Goal: Task Accomplishment & Management: Manage account settings

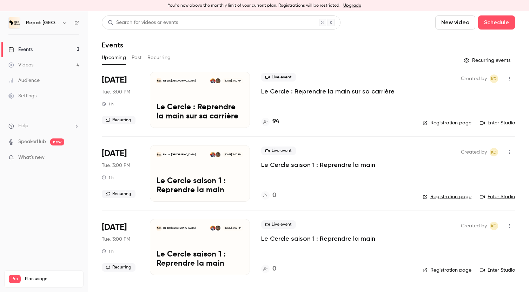
click at [326, 93] on p "Le Cercle : Reprendre la main sur sa carrière" at bounding box center [327, 91] width 133 height 8
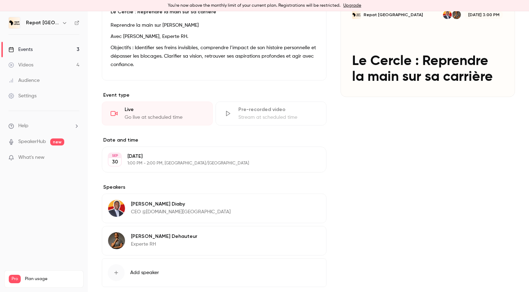
scroll to position [85, 0]
click at [180, 157] on p "[DATE]" at bounding box center [208, 155] width 162 height 7
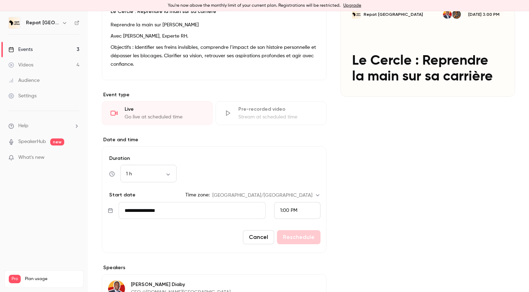
click at [288, 208] on span "1:00 PM" at bounding box center [288, 210] width 17 height 5
click at [290, 161] on span "8:00 PM" at bounding box center [289, 159] width 19 height 5
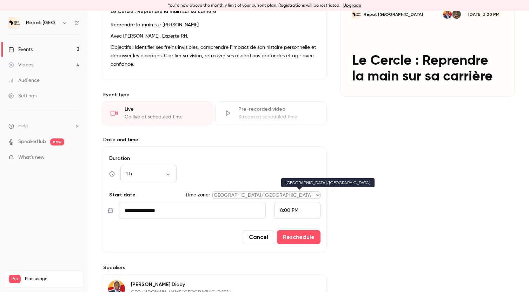
click at [299, 197] on body "**********" at bounding box center [264, 151] width 529 height 280
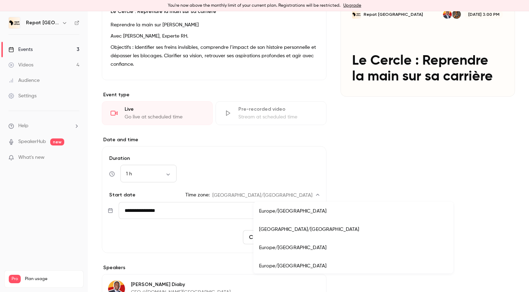
scroll to position [6258, 0]
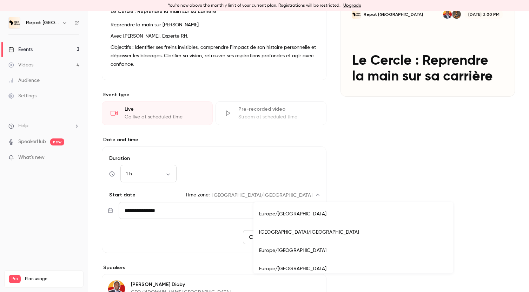
click at [285, 248] on li "Europe/[GEOGRAPHIC_DATA]" at bounding box center [353, 250] width 200 height 18
type input "**********"
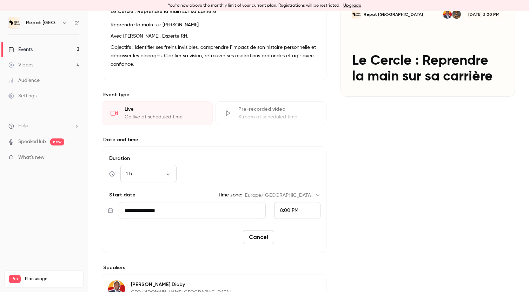
click at [298, 236] on button "Reschedule" at bounding box center [299, 237] width 44 height 14
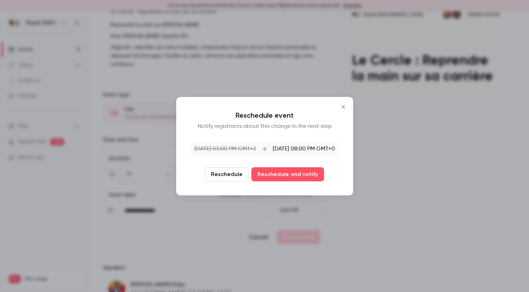
click at [346, 105] on icon "Close" at bounding box center [343, 107] width 8 height 6
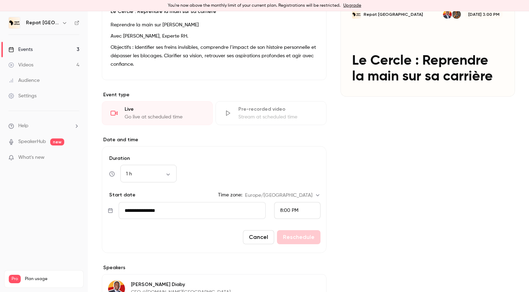
click at [328, 160] on div "**********" at bounding box center [308, 189] width 413 height 400
click at [291, 208] on span "8:00 PM" at bounding box center [289, 210] width 18 height 5
click at [292, 208] on div at bounding box center [264, 146] width 529 height 292
click at [302, 195] on body "**********" at bounding box center [264, 151] width 529 height 280
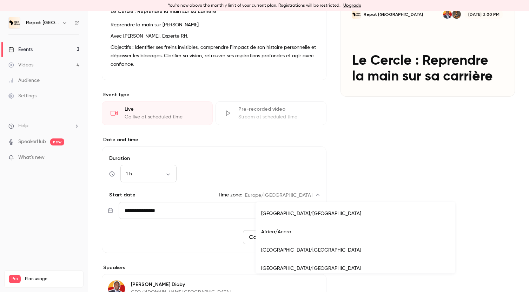
scroll to position [6271, 0]
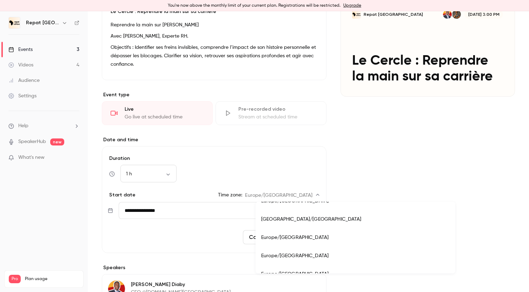
click at [277, 234] on li "Europe/[GEOGRAPHIC_DATA]" at bounding box center [355, 237] width 200 height 18
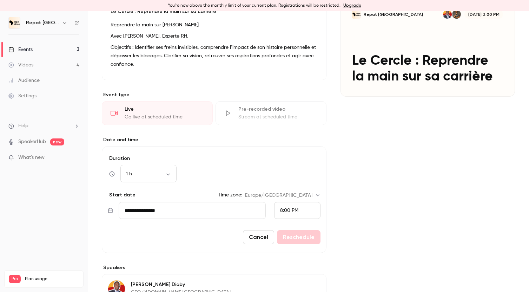
click at [296, 208] on span "8:00 PM" at bounding box center [289, 210] width 18 height 5
click at [229, 214] on div at bounding box center [264, 146] width 529 height 292
click at [212, 211] on input "**********" at bounding box center [192, 210] width 147 height 17
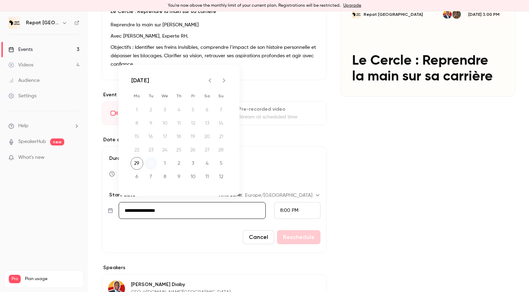
click at [150, 164] on button "30" at bounding box center [151, 163] width 13 height 13
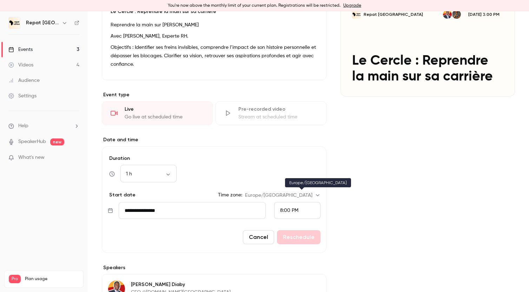
click at [283, 175] on div "1 h ** ​" at bounding box center [214, 173] width 213 height 17
click at [266, 239] on button "Cancel" at bounding box center [258, 237] width 31 height 14
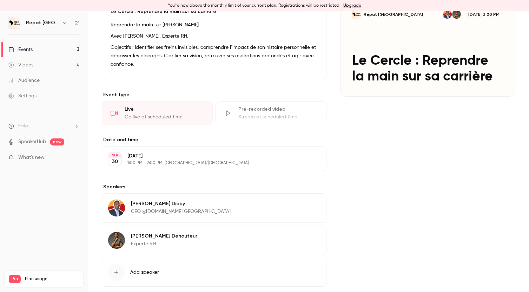
click at [306, 158] on button "Edit" at bounding box center [308, 158] width 26 height 11
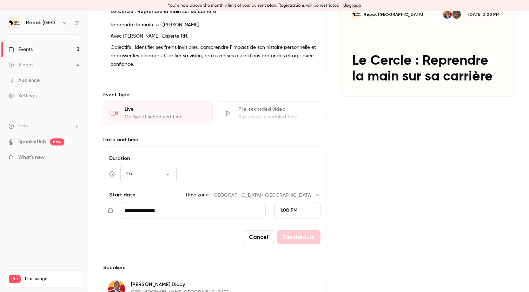
click at [293, 208] on span "1:00 PM" at bounding box center [288, 210] width 17 height 5
click at [252, 197] on div at bounding box center [264, 146] width 529 height 292
click at [298, 196] on body "**********" at bounding box center [264, 151] width 529 height 280
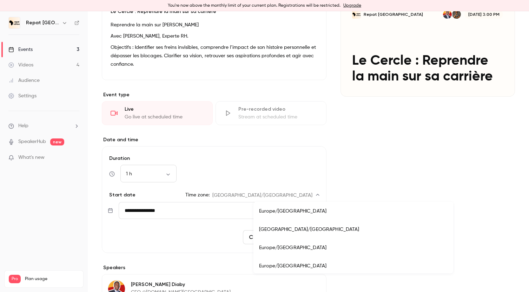
scroll to position [6277, 0]
click at [281, 228] on li "Europe/[GEOGRAPHIC_DATA]" at bounding box center [353, 230] width 200 height 18
type input "**********"
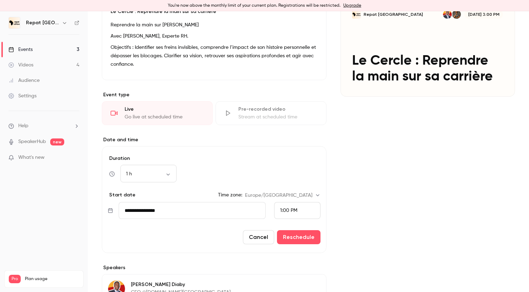
click at [294, 209] on span "1:00 PM" at bounding box center [288, 210] width 17 height 5
click at [291, 122] on span "8:00 PM" at bounding box center [289, 122] width 19 height 5
click at [302, 238] on button "Reschedule" at bounding box center [299, 237] width 44 height 14
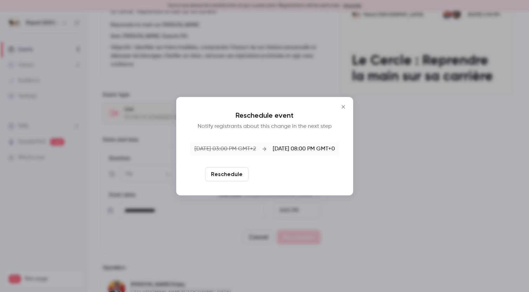
click at [298, 173] on button "Reschedule and notify" at bounding box center [287, 174] width 73 height 14
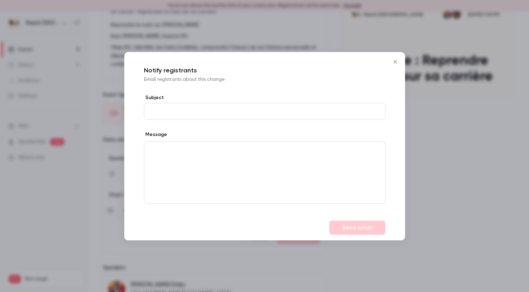
type input "*"
type input "**********"
click at [275, 187] on div "editor" at bounding box center [264, 172] width 241 height 62
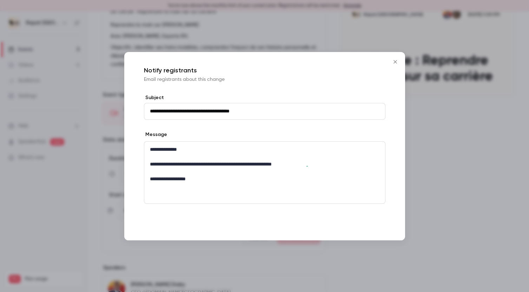
click at [369, 227] on button "Send email" at bounding box center [357, 227] width 56 height 14
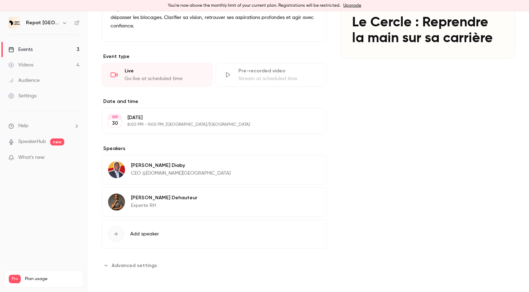
scroll to position [0, 0]
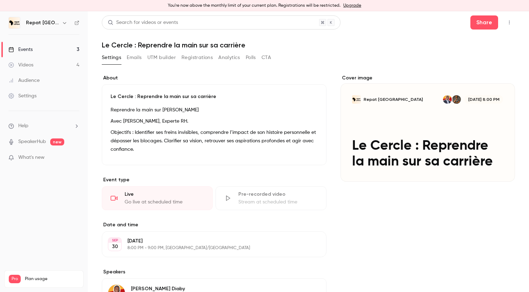
click at [42, 63] on link "Videos 4" at bounding box center [44, 64] width 88 height 15
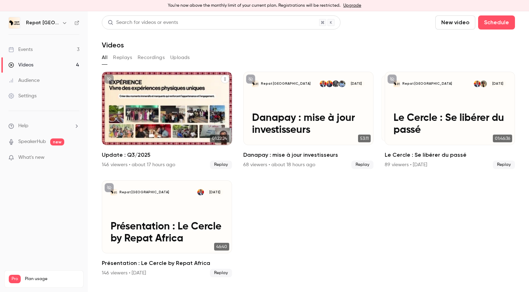
click at [114, 164] on div "146 viewers • about 17 hours ago" at bounding box center [138, 164] width 73 height 7
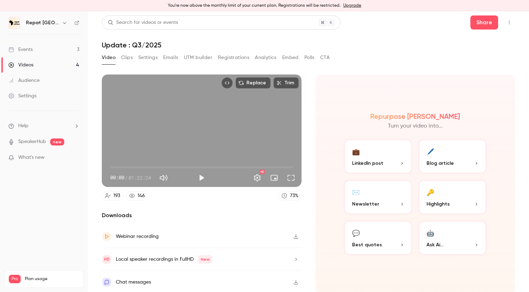
click at [141, 193] on div "146" at bounding box center [141, 195] width 7 height 7
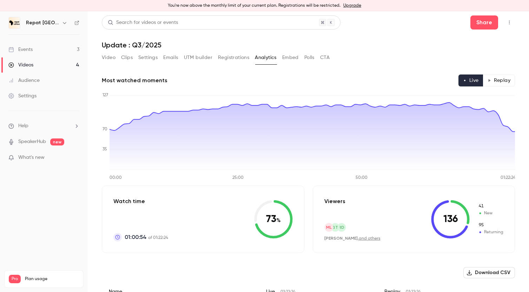
click at [110, 58] on button "Video" at bounding box center [109, 57] width 14 height 11
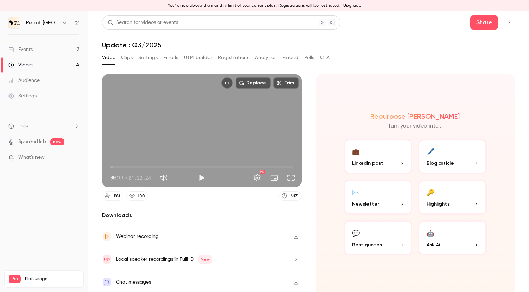
click at [202, 176] on button "Play" at bounding box center [201, 178] width 14 height 14
click at [229, 168] on span "00:00" at bounding box center [201, 166] width 183 height 11
click at [235, 165] on span "53:54" at bounding box center [201, 166] width 183 height 11
click at [236, 166] on span "56:33" at bounding box center [235, 167] width 2 height 2
click at [239, 166] on span "57:57" at bounding box center [239, 167] width 2 height 2
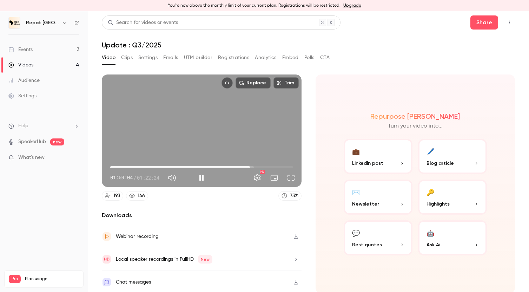
click at [249, 166] on span "01:03:04" at bounding box center [250, 167] width 2 height 2
click at [249, 166] on span "01:02:51" at bounding box center [249, 167] width 2 height 2
click at [248, 166] on span "01:02:51" at bounding box center [249, 167] width 2 height 2
click at [253, 167] on span "01:04:44" at bounding box center [254, 167] width 2 height 2
click at [252, 166] on span "01:03:23" at bounding box center [250, 167] width 2 height 2
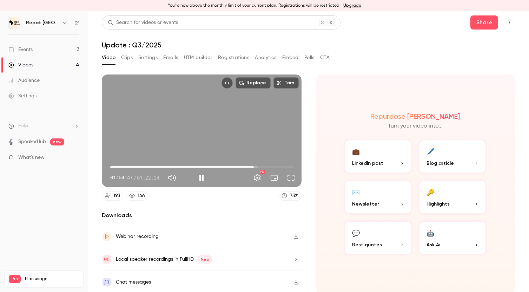
click at [253, 166] on span "01:04:47" at bounding box center [254, 167] width 2 height 2
click at [253, 166] on span "01:04:17" at bounding box center [253, 167] width 2 height 2
click at [253, 166] on span "01:04:19" at bounding box center [253, 167] width 2 height 2
click at [253, 166] on span "01:04:18" at bounding box center [253, 167] width 2 height 2
click at [252, 166] on span "01:04:07" at bounding box center [252, 167] width 2 height 2
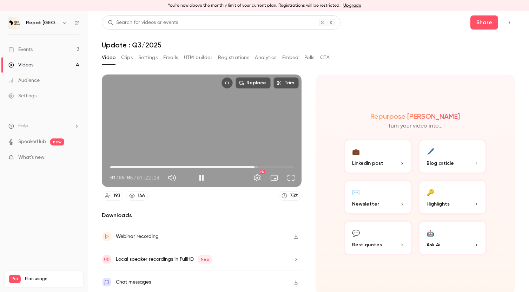
click at [173, 112] on div "Replace Trim 01:05:05 01:05:05 / 01:22:24 HD" at bounding box center [202, 130] width 200 height 112
type input "******"
